Goal: Find specific page/section: Find specific page/section

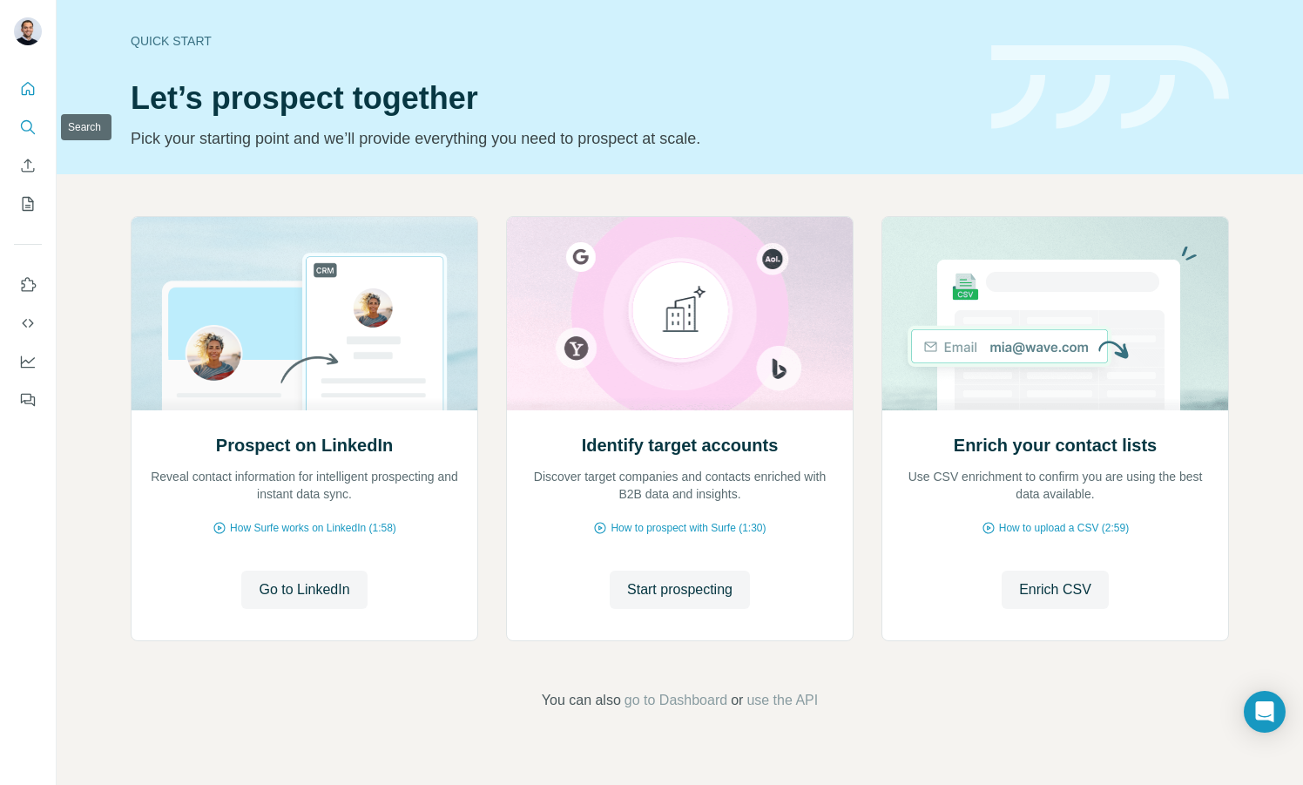
click at [37, 132] on button "Search" at bounding box center [28, 126] width 28 height 31
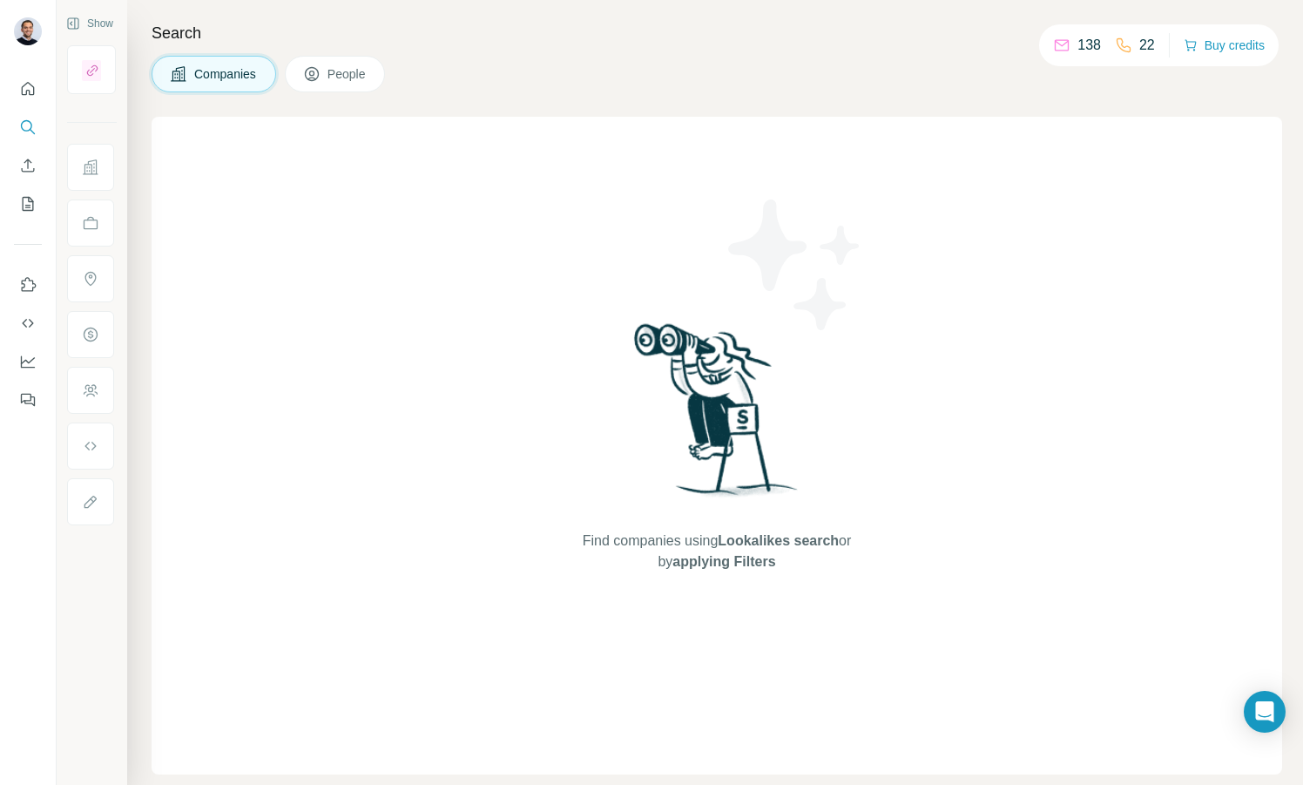
click at [361, 68] on span "People" at bounding box center [347, 73] width 40 height 17
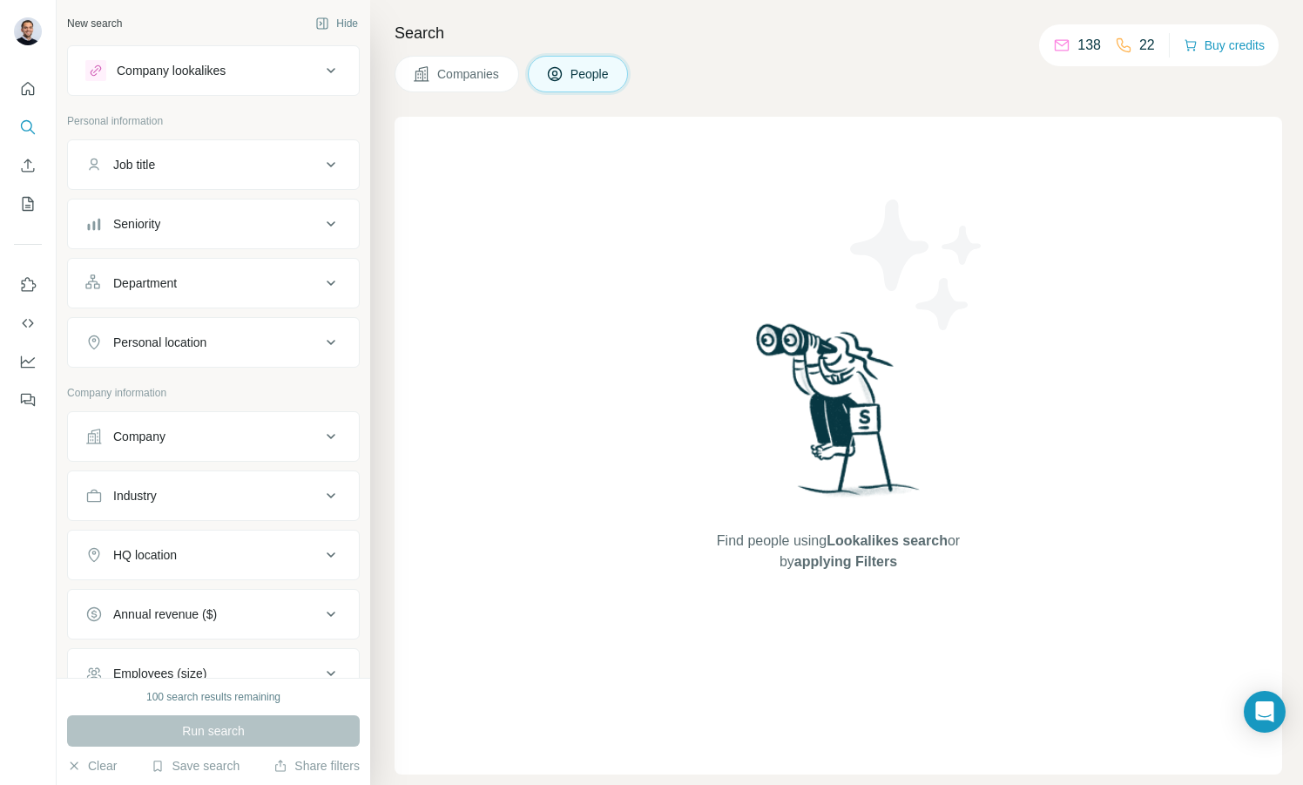
click at [178, 166] on div "Job title" at bounding box center [202, 164] width 235 height 17
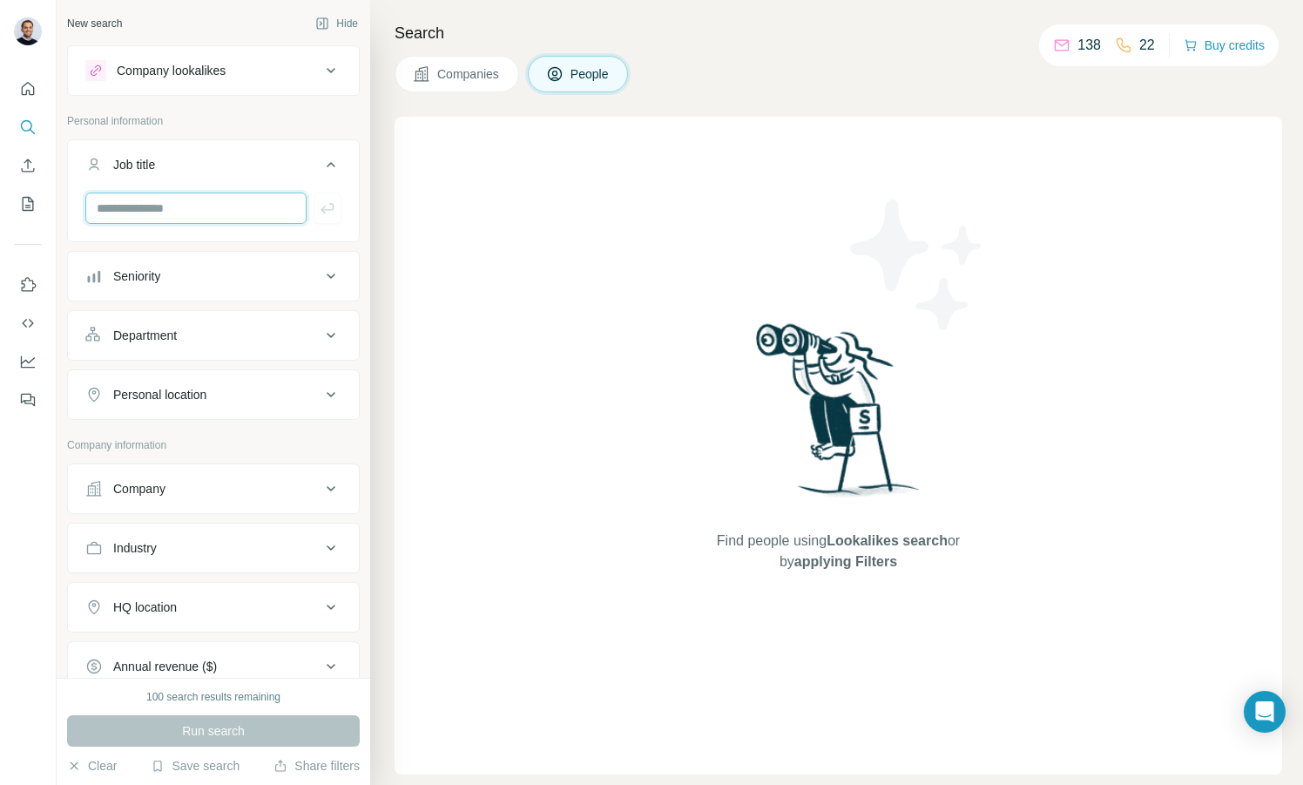
click at [169, 222] on input "text" at bounding box center [195, 207] width 221 height 31
type input "*******"
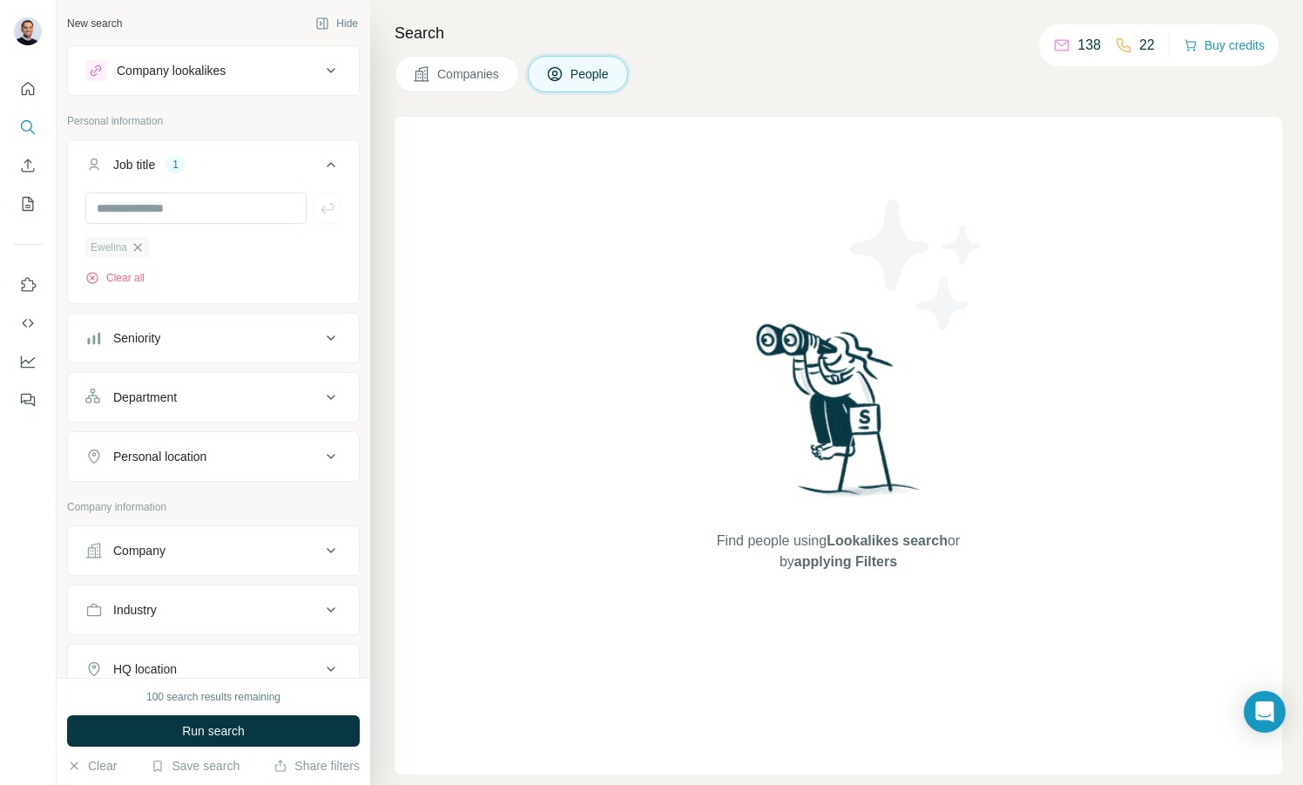
click at [139, 247] on icon "button" at bounding box center [138, 247] width 14 height 14
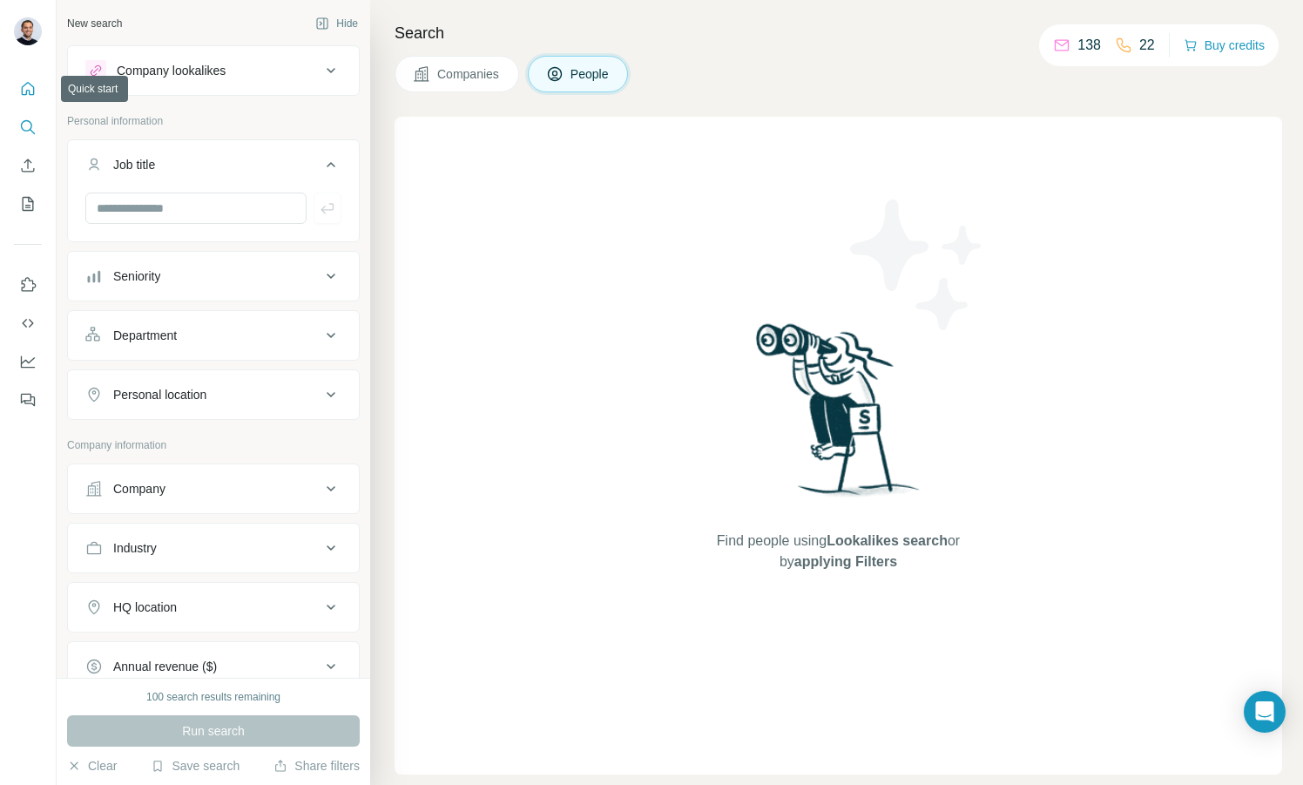
click at [33, 88] on icon "Quick start" at bounding box center [28, 88] width 13 height 13
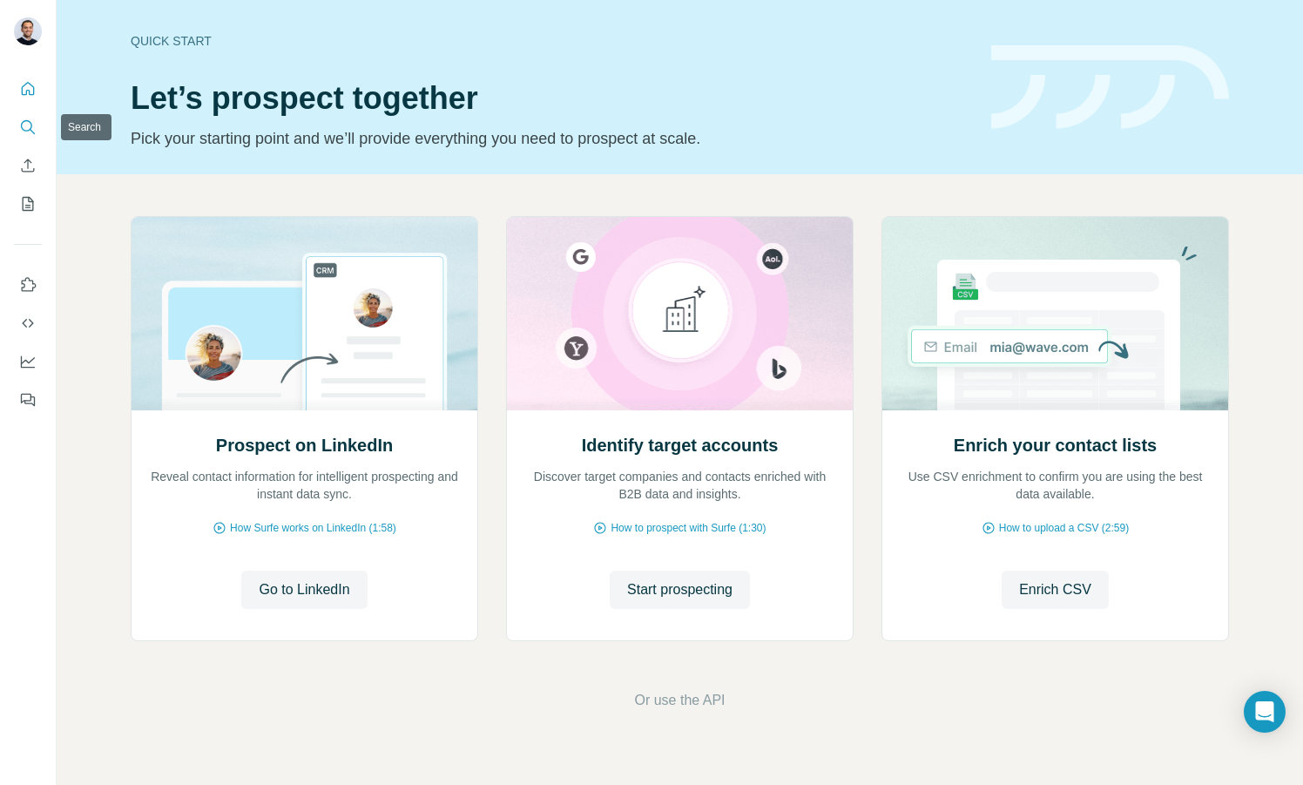
click at [23, 125] on icon "Search" at bounding box center [27, 126] width 17 height 17
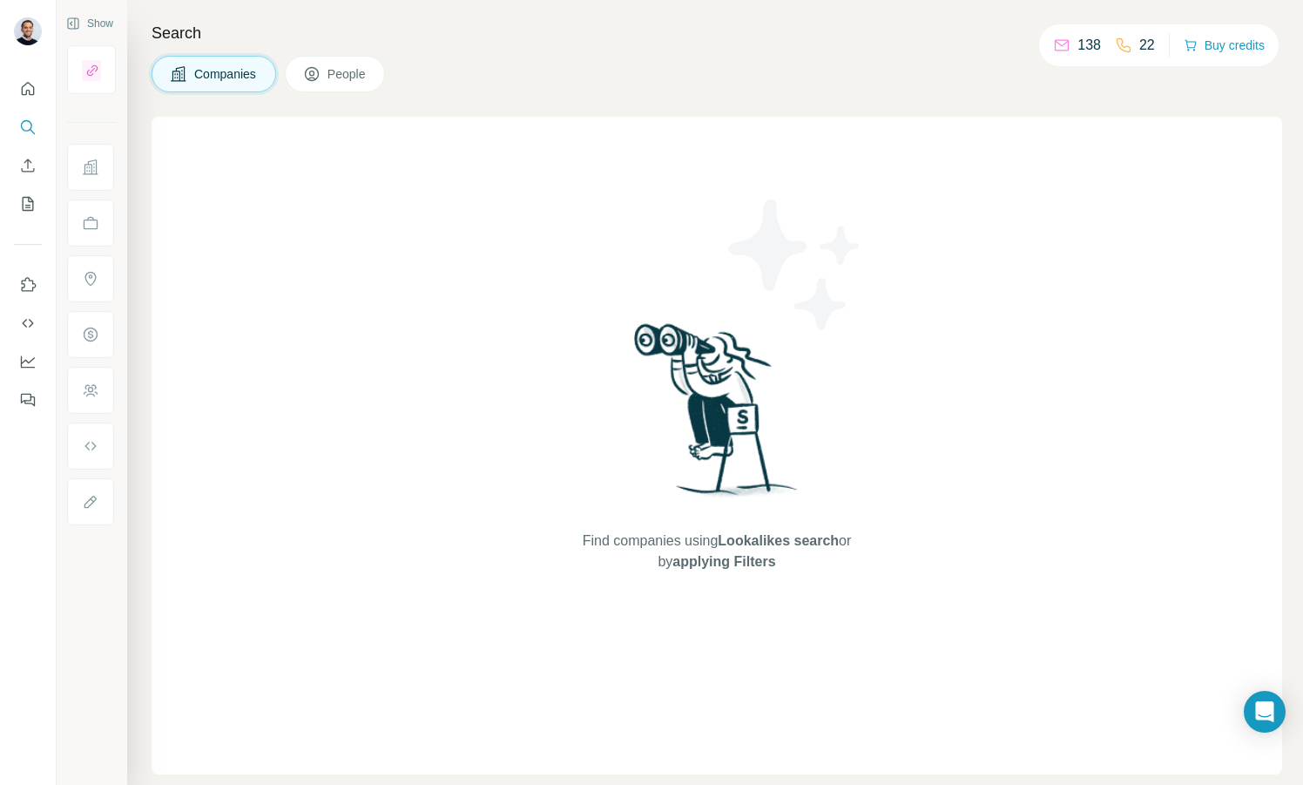
click at [353, 99] on div "Search Companies People Find companies using Lookalikes search or by applying F…" at bounding box center [715, 392] width 1176 height 785
click at [334, 70] on span "People" at bounding box center [347, 73] width 40 height 17
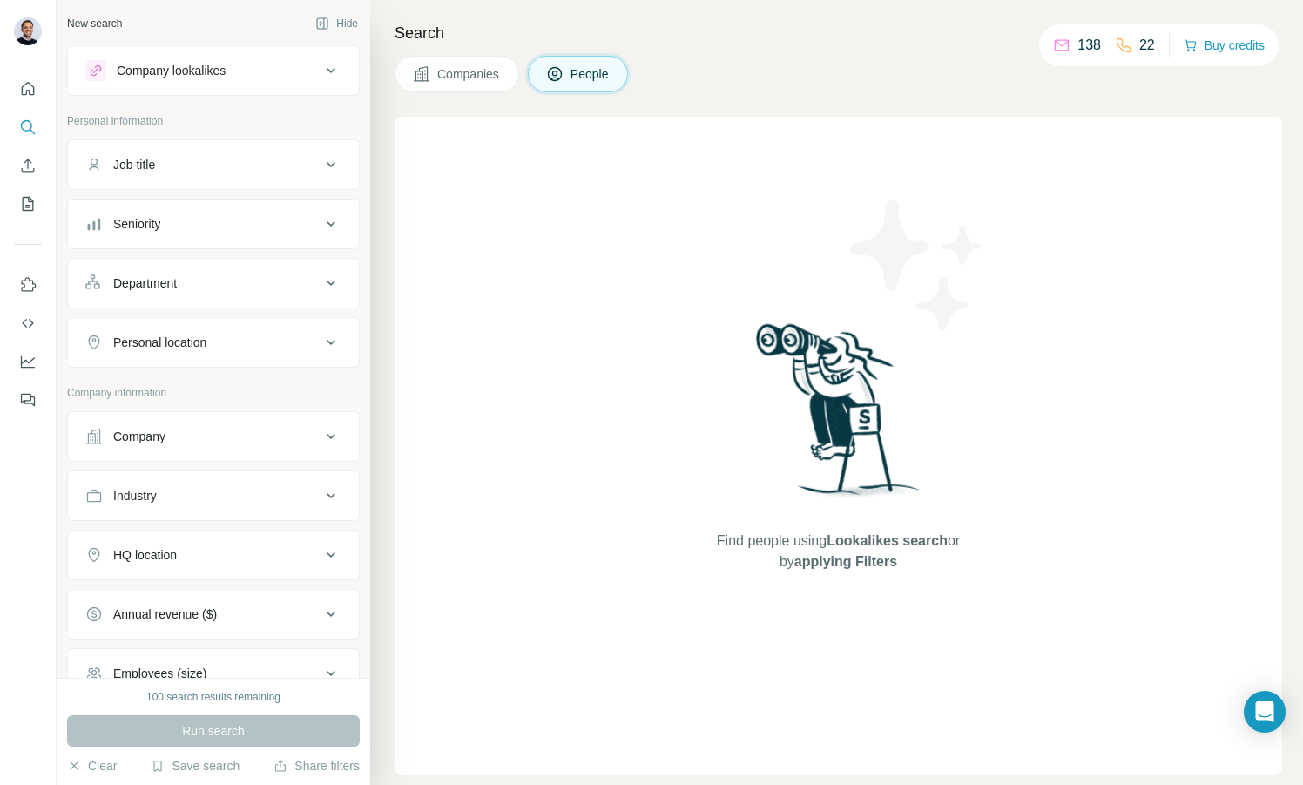
click at [30, 353] on icon "Dashboard" at bounding box center [27, 361] width 17 height 17
click at [38, 97] on button "Quick start" at bounding box center [28, 88] width 28 height 31
